Goal: Information Seeking & Learning: Learn about a topic

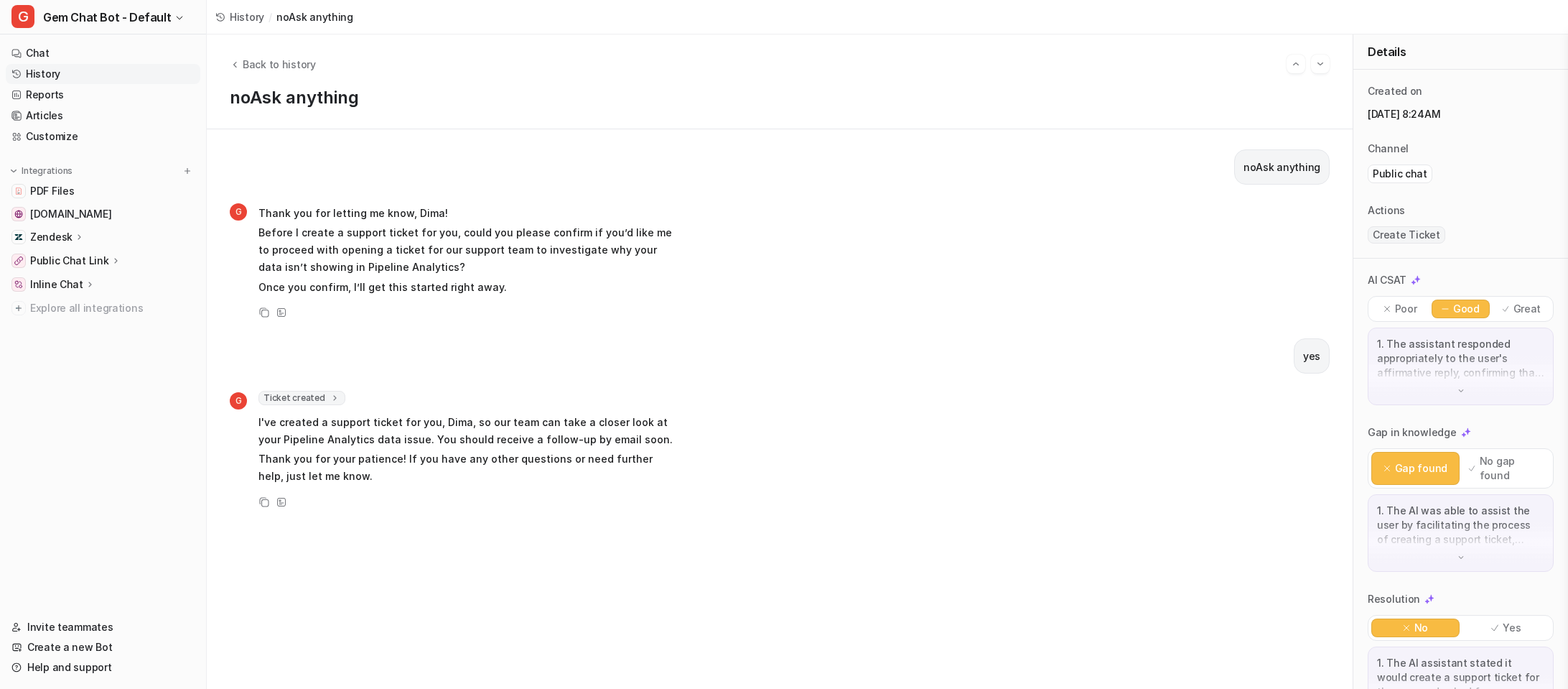
click at [239, 17] on span "History" at bounding box center [247, 17] width 35 height 15
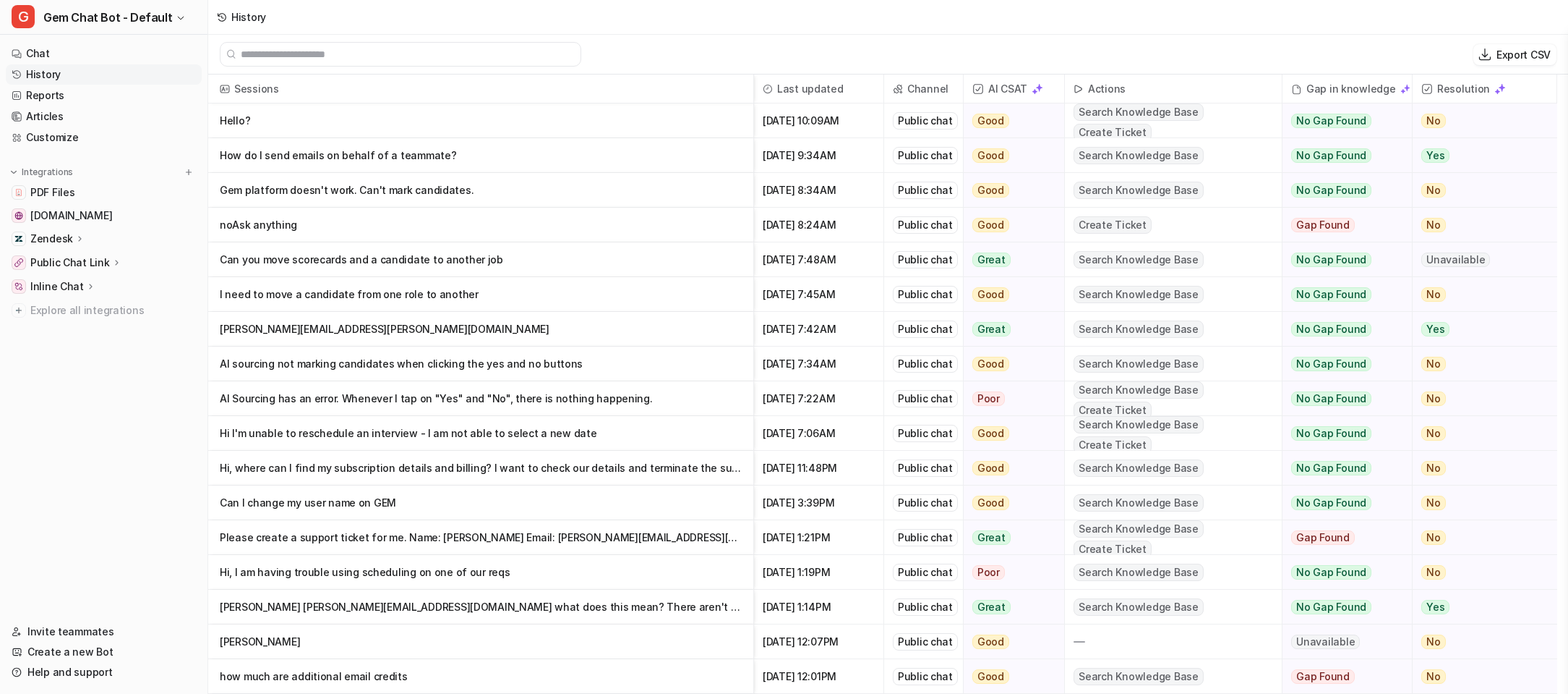
click at [593, 153] on p "How do I send emails on behalf of a teammate?" at bounding box center [480, 156] width 522 height 35
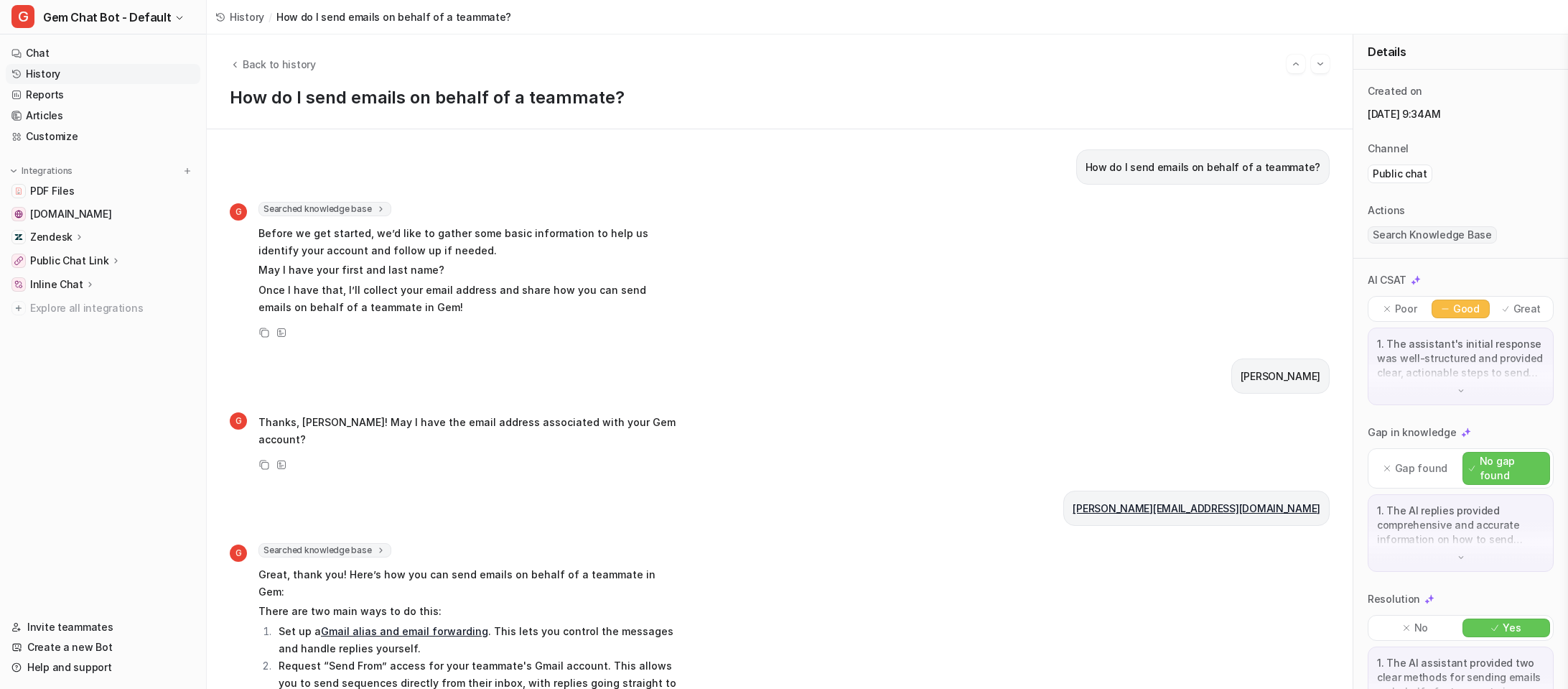
click at [245, 16] on span "History" at bounding box center [247, 17] width 35 height 15
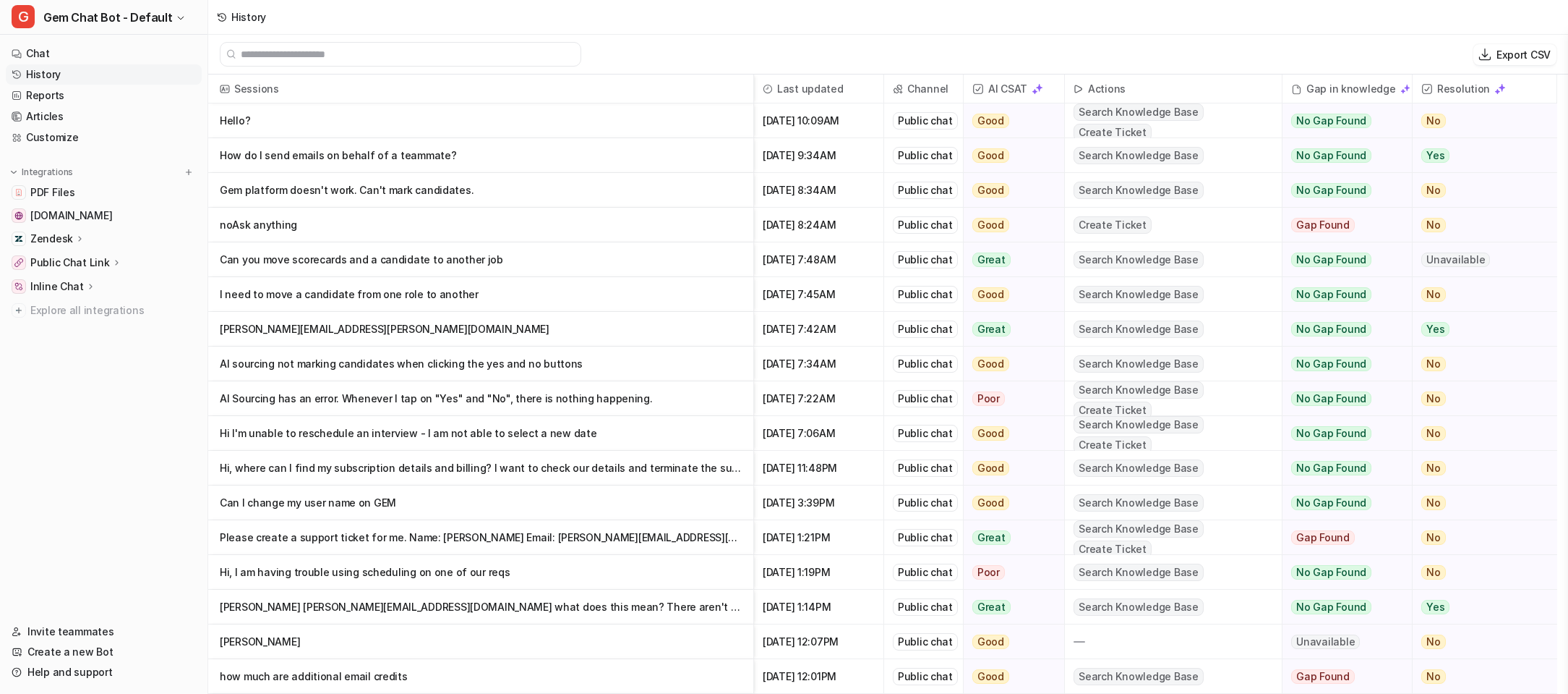
click at [557, 116] on p "Hello?" at bounding box center [480, 121] width 522 height 35
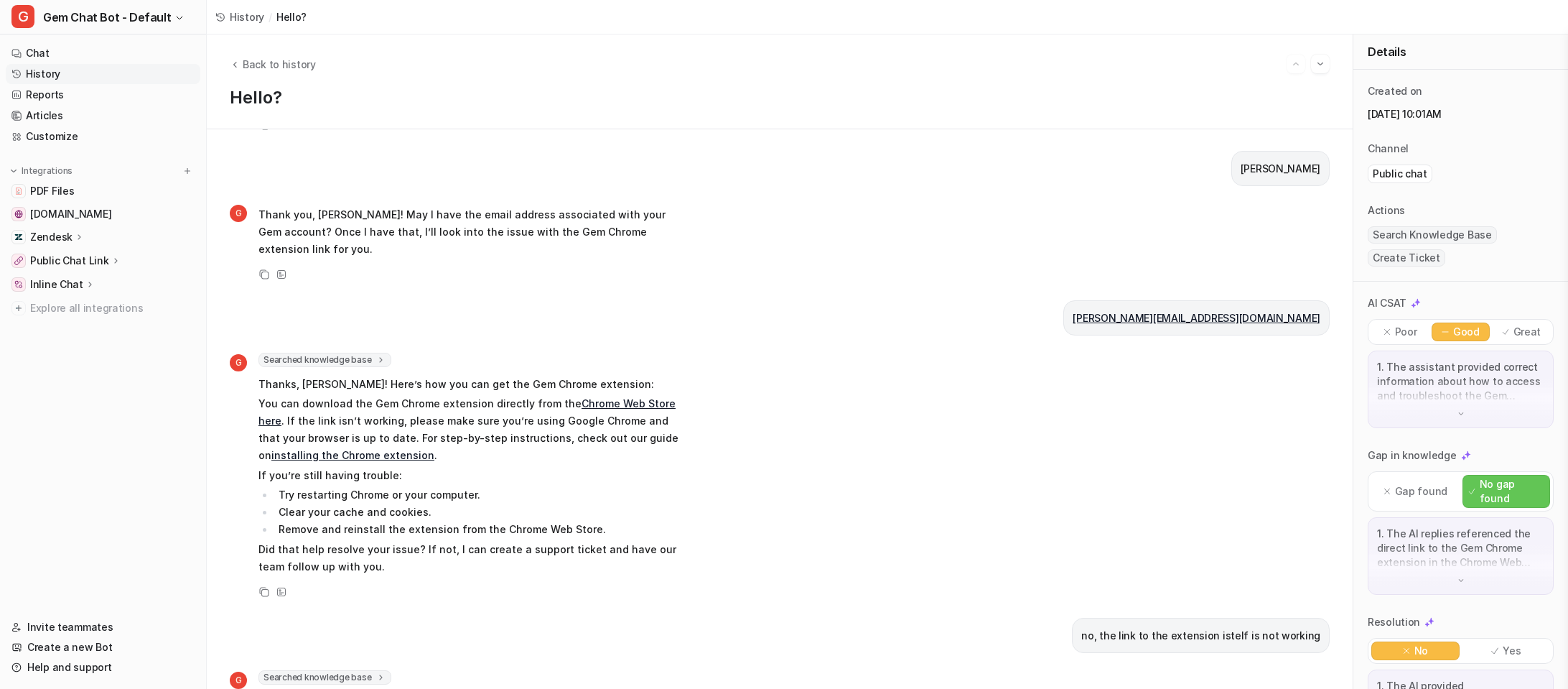
scroll to position [338, 0]
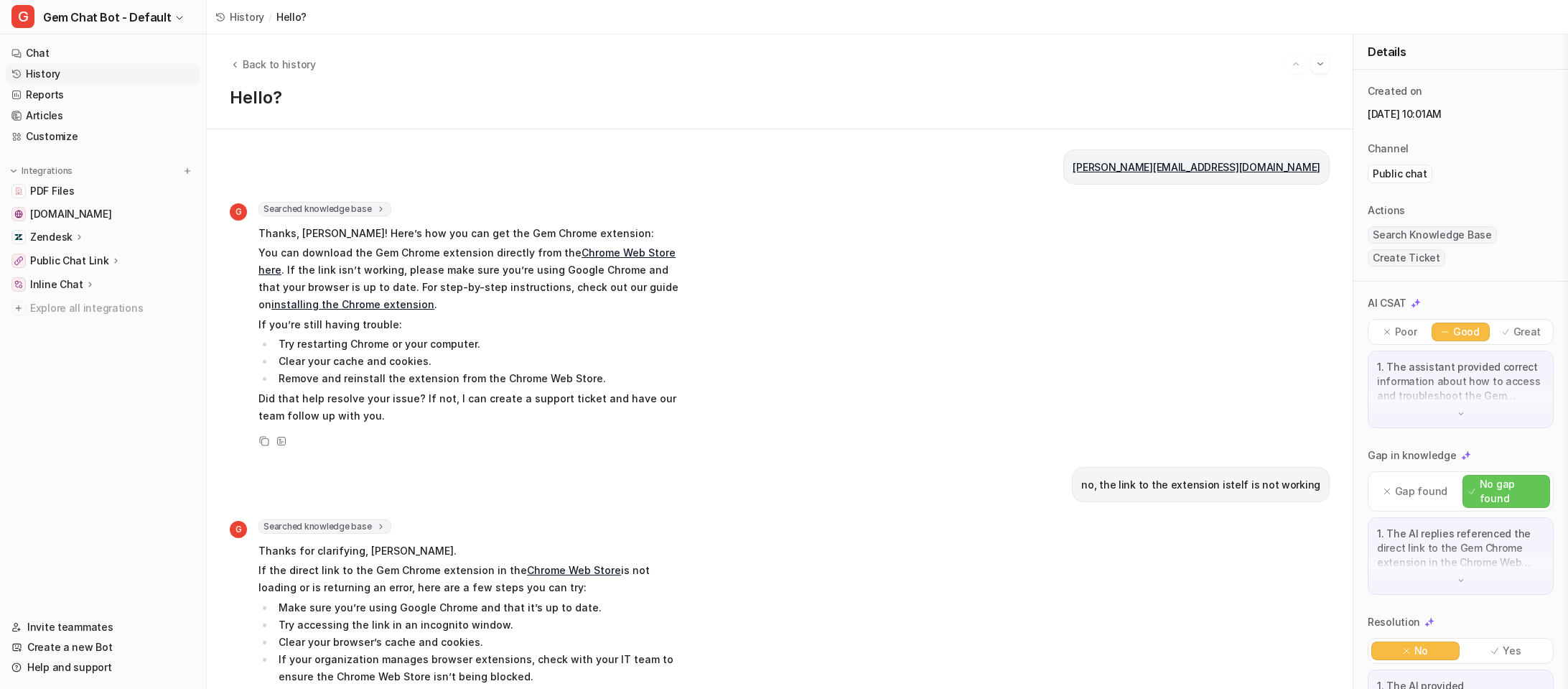
click at [358, 298] on link "installing the Chrome extension" at bounding box center [353, 304] width 163 height 12
